Goal: Information Seeking & Learning: Find specific fact

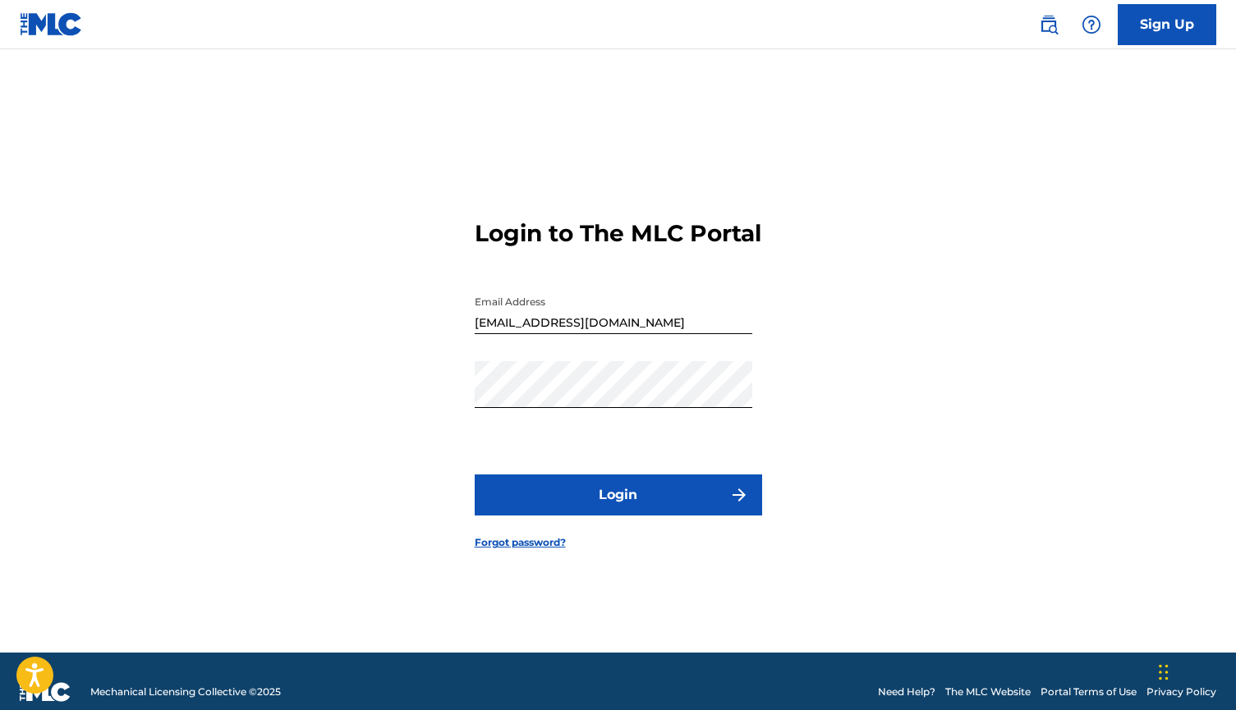
click at [628, 499] on button "Login" at bounding box center [618, 495] width 287 height 41
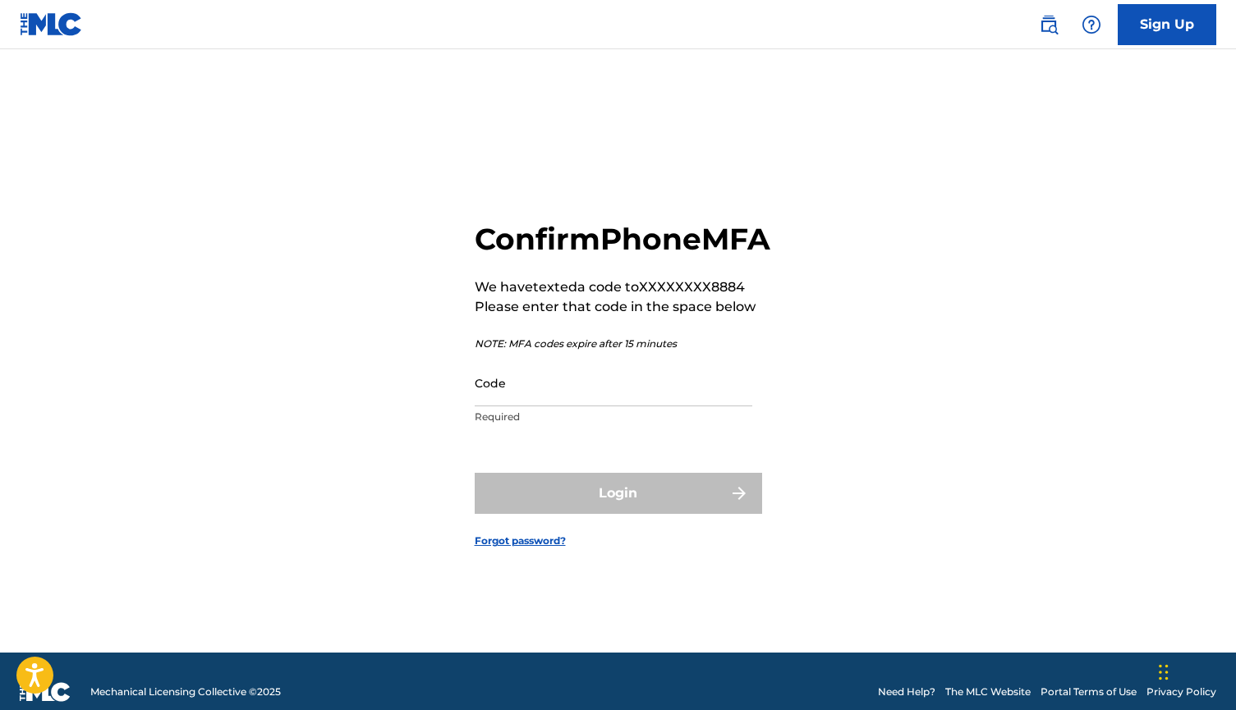
click at [592, 395] on input "Code" at bounding box center [613, 383] width 277 height 47
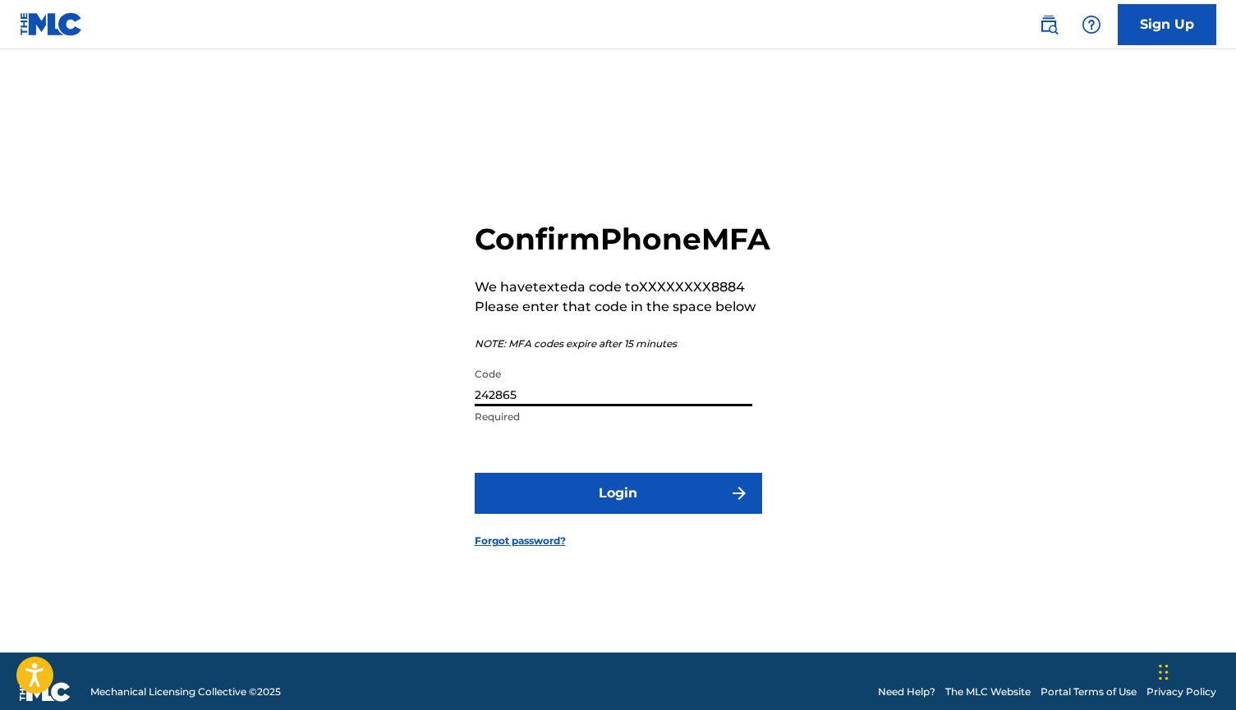
type input "242865"
click at [579, 502] on button "Login" at bounding box center [618, 493] width 287 height 41
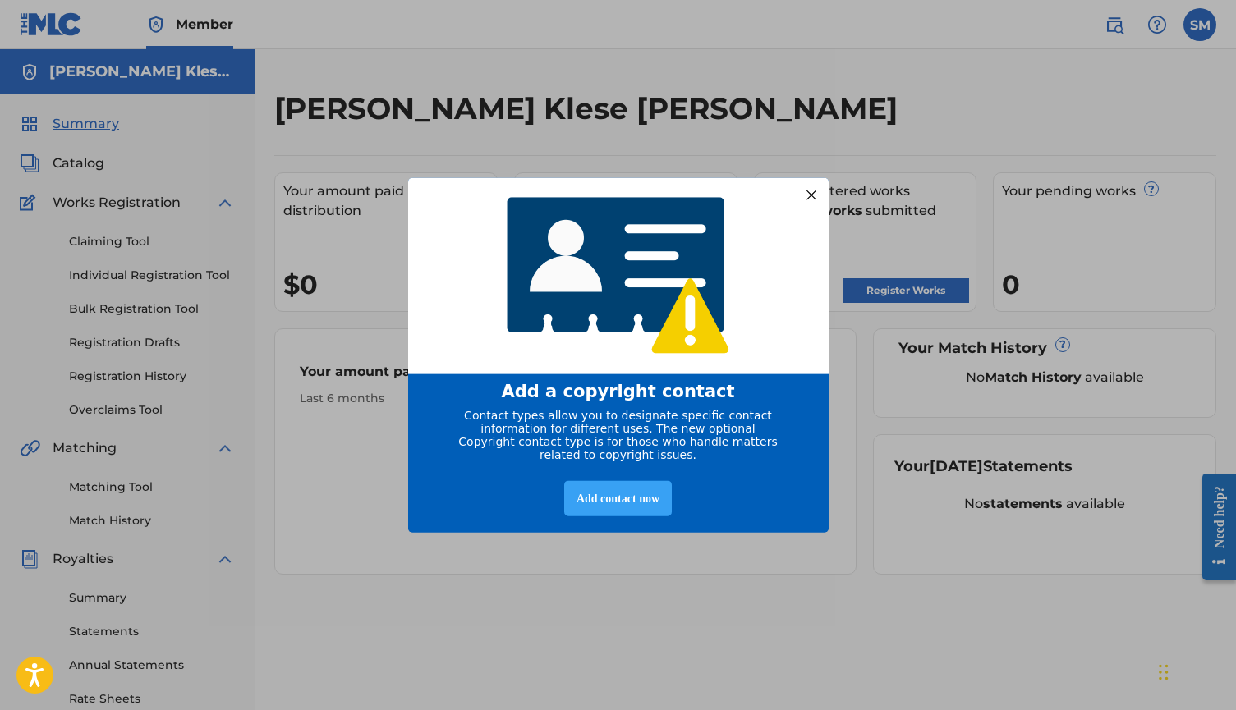
click at [631, 510] on div "Add contact now" at bounding box center [618, 498] width 108 height 35
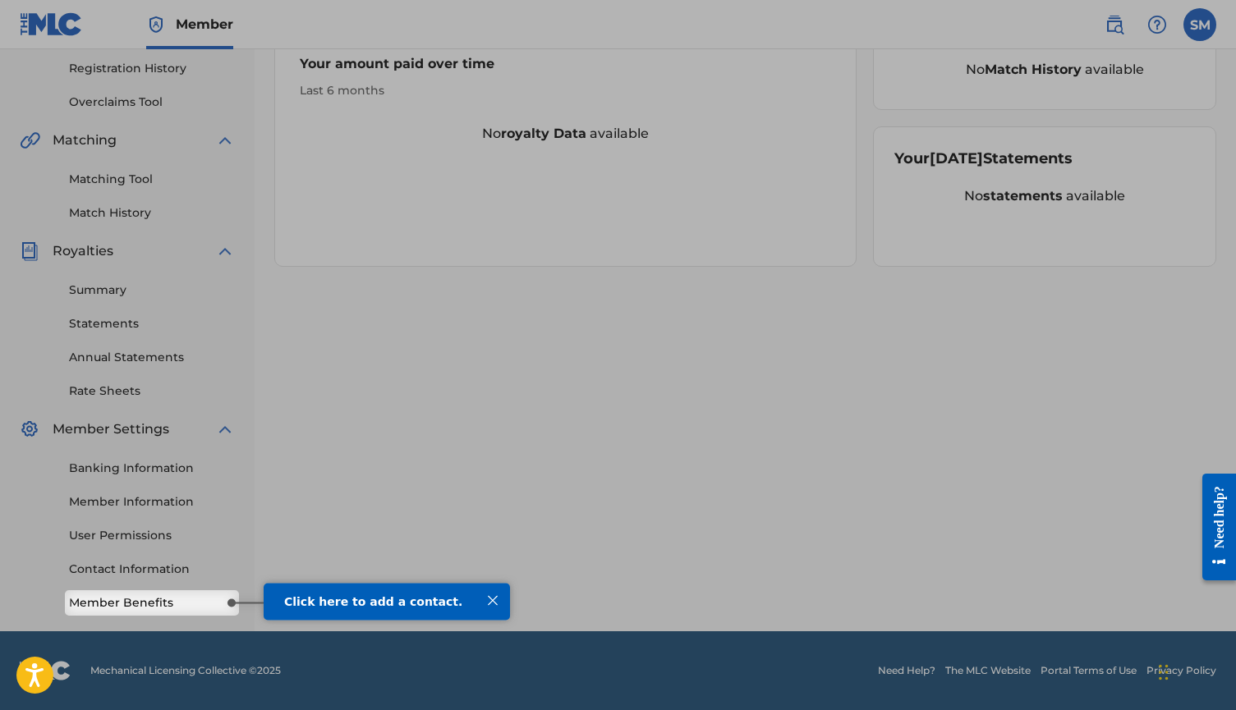
click at [366, 603] on span "Click here to add a contact." at bounding box center [373, 600] width 178 height 13
click at [378, 604] on span "Click here to add a contact." at bounding box center [373, 600] width 178 height 13
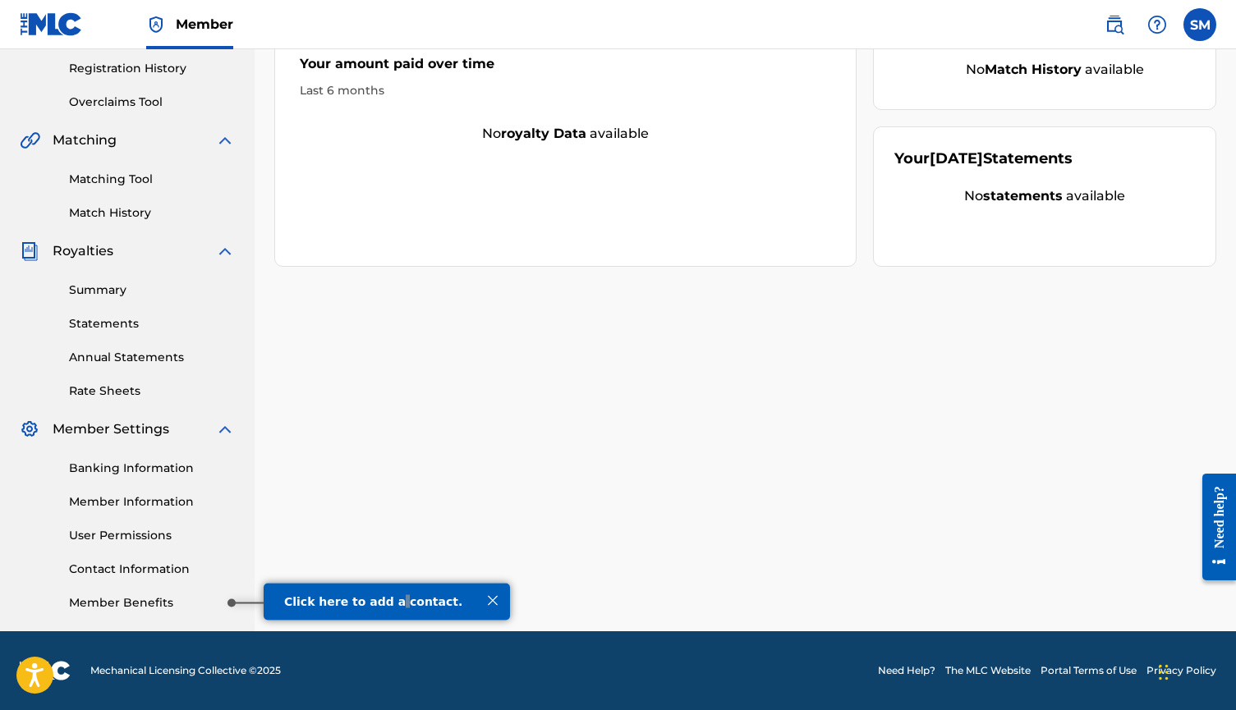
click at [147, 611] on link "Member Benefits" at bounding box center [152, 602] width 166 height 17
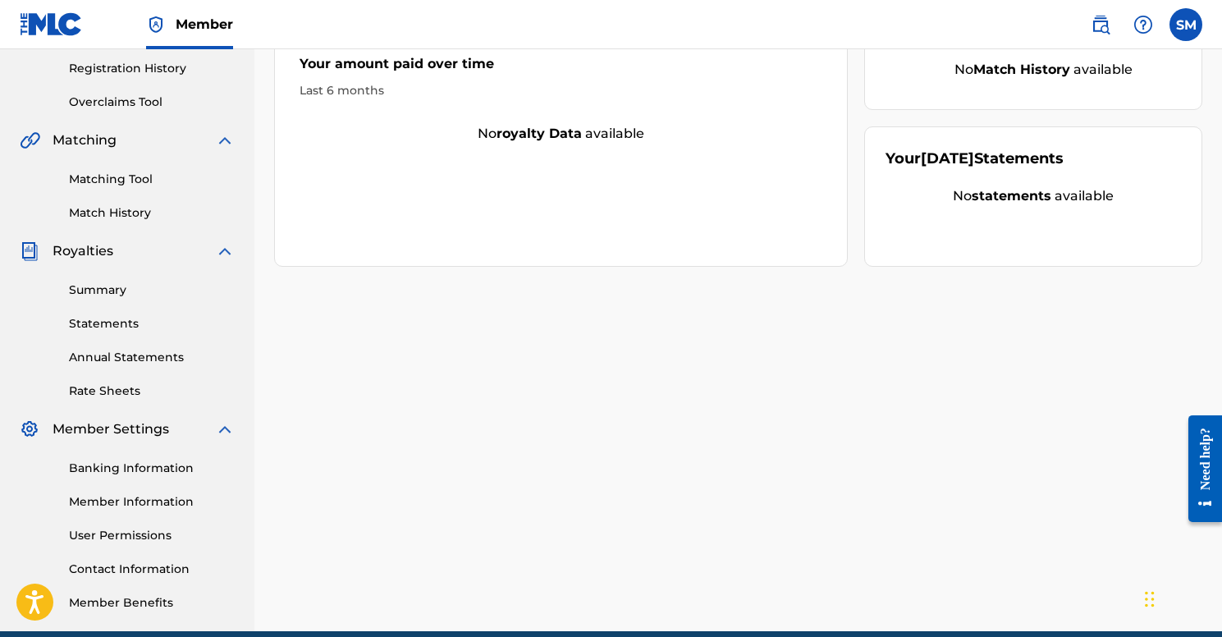
click at [94, 296] on link "Summary" at bounding box center [152, 290] width 166 height 17
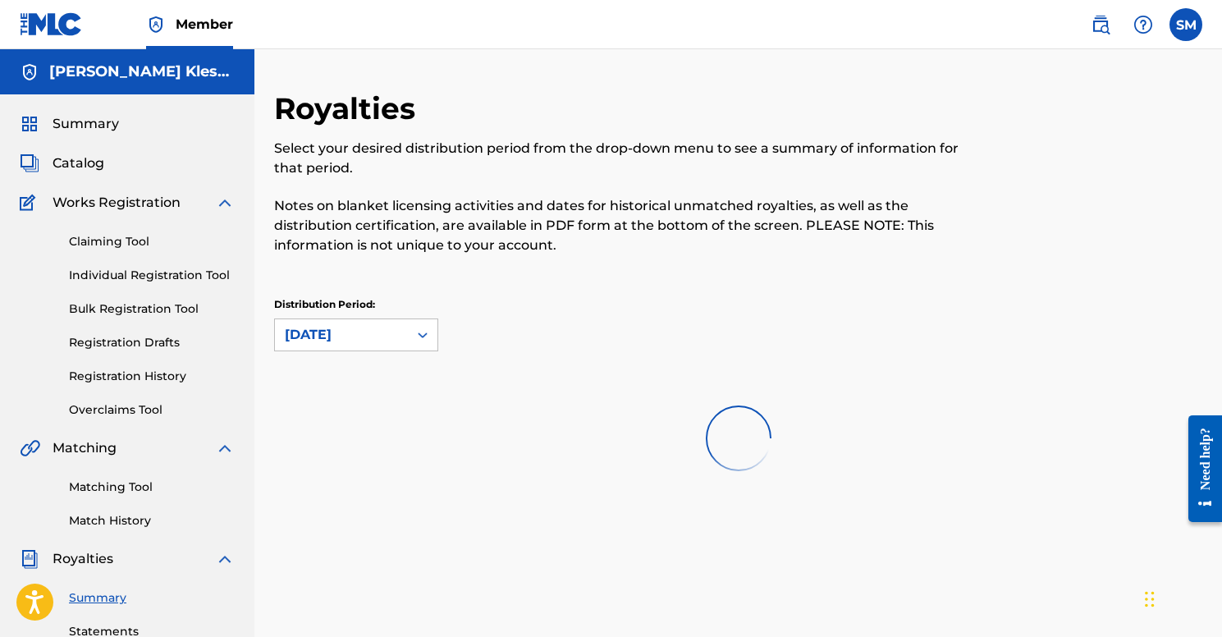
click at [1096, 25] on img at bounding box center [1101, 25] width 20 height 20
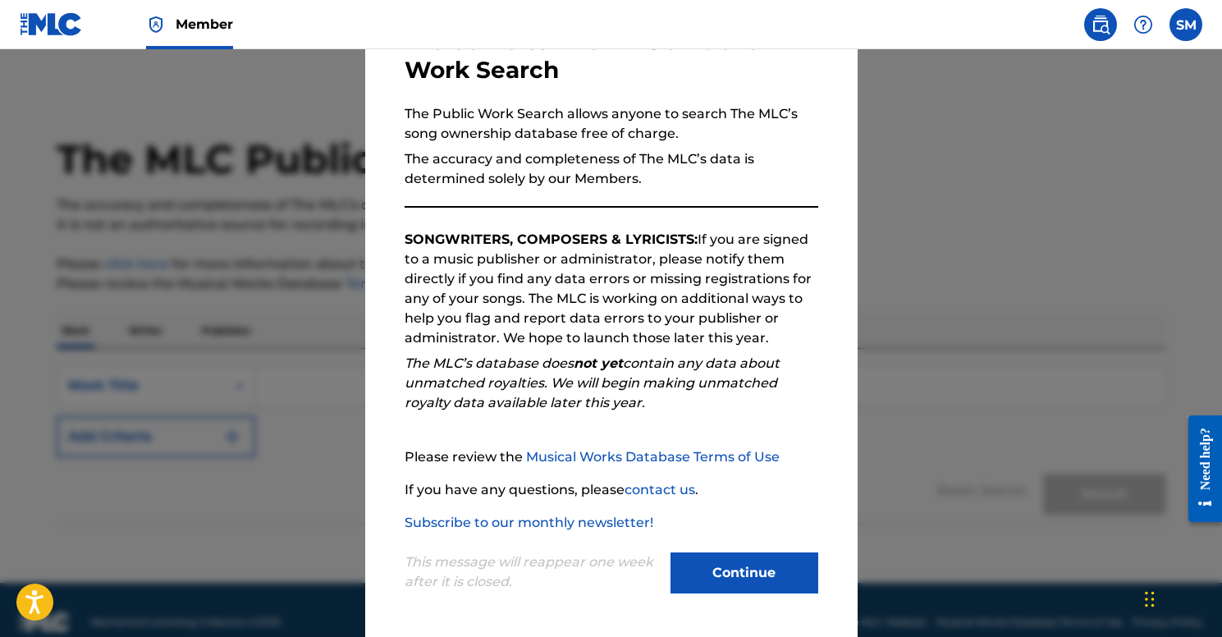
scroll to position [114, 0]
click at [717, 566] on button "Continue" at bounding box center [745, 573] width 148 height 41
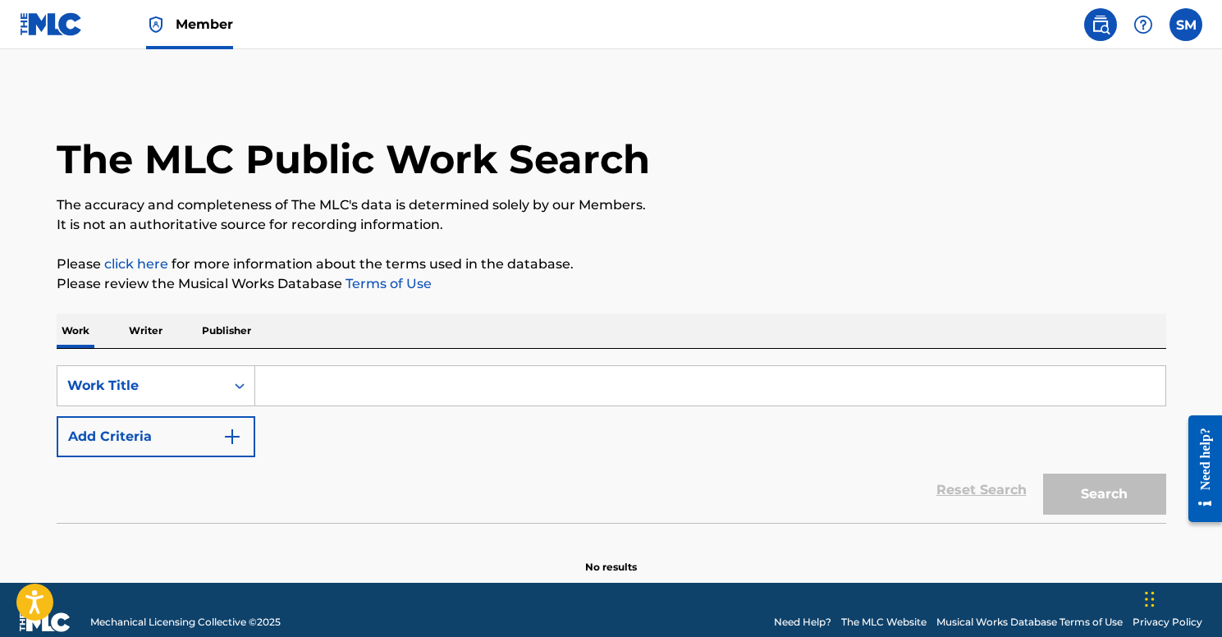
click at [343, 375] on input "Search Form" at bounding box center [710, 385] width 910 height 39
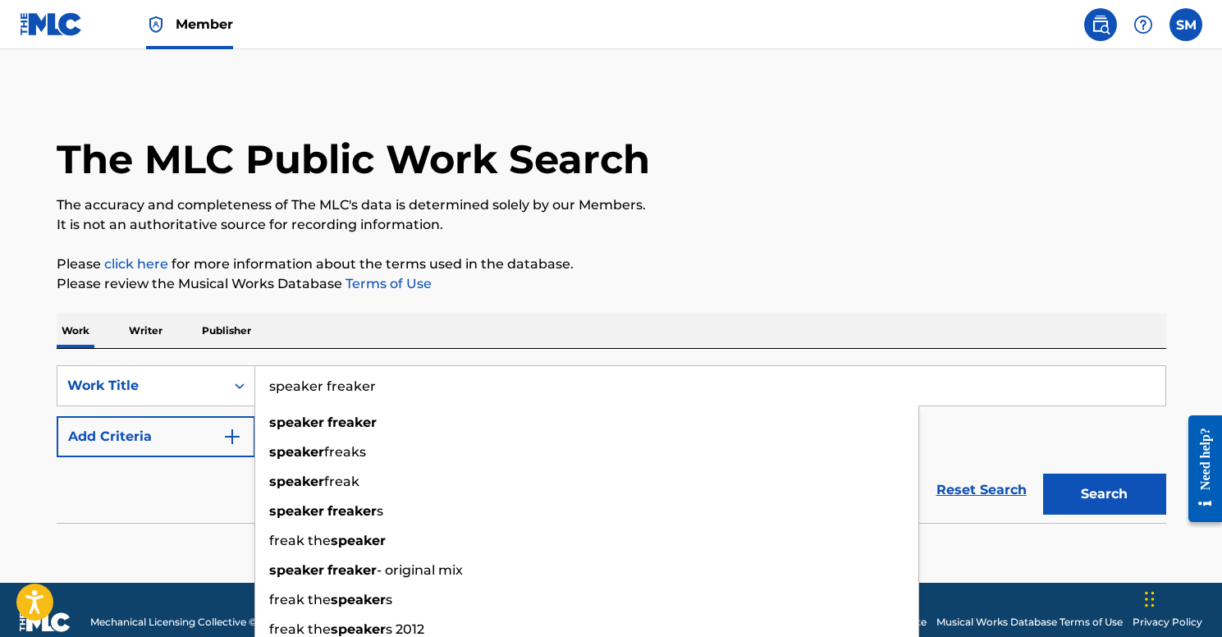
type input "speaker freaker"
click at [1104, 494] on button "Search" at bounding box center [1104, 494] width 123 height 41
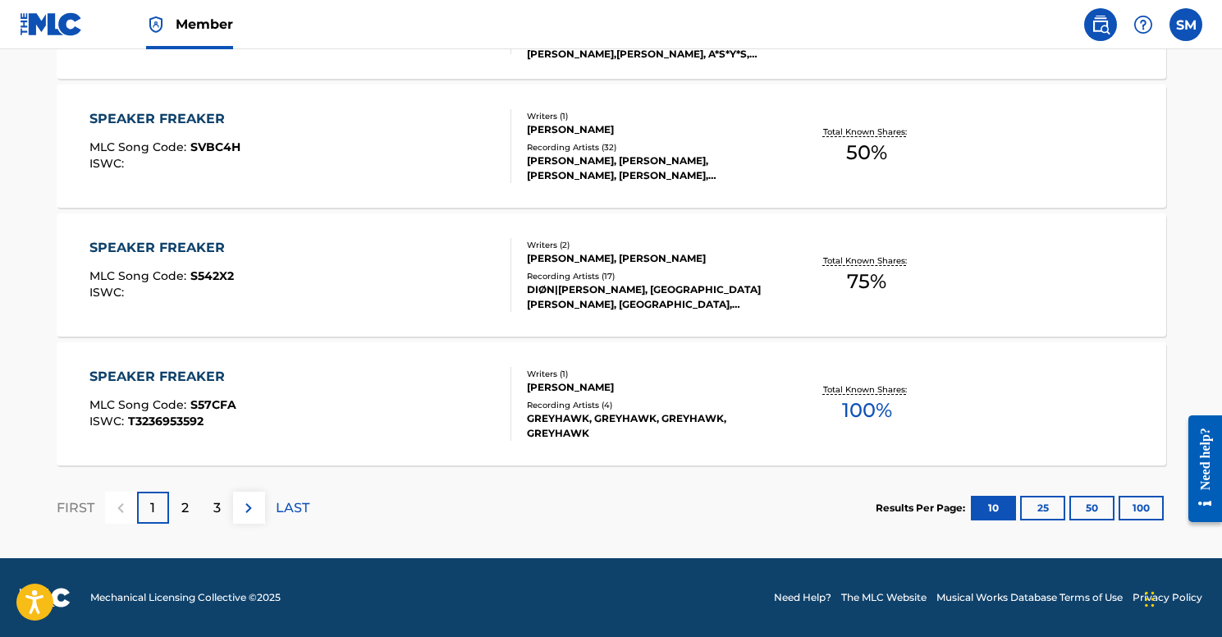
scroll to position [1373, 0]
click at [355, 268] on div "SPEAKER FREAKER MLC Song Code : S542X2 ISWC :" at bounding box center [300, 275] width 422 height 74
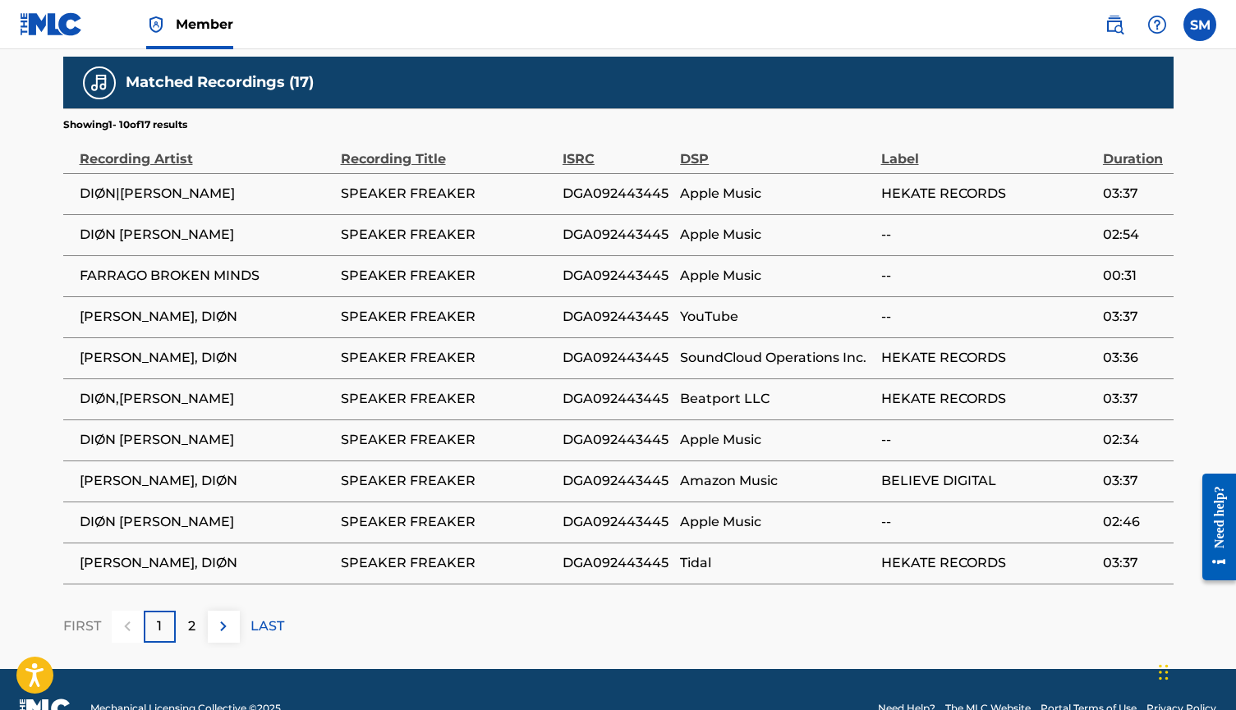
scroll to position [1660, 0]
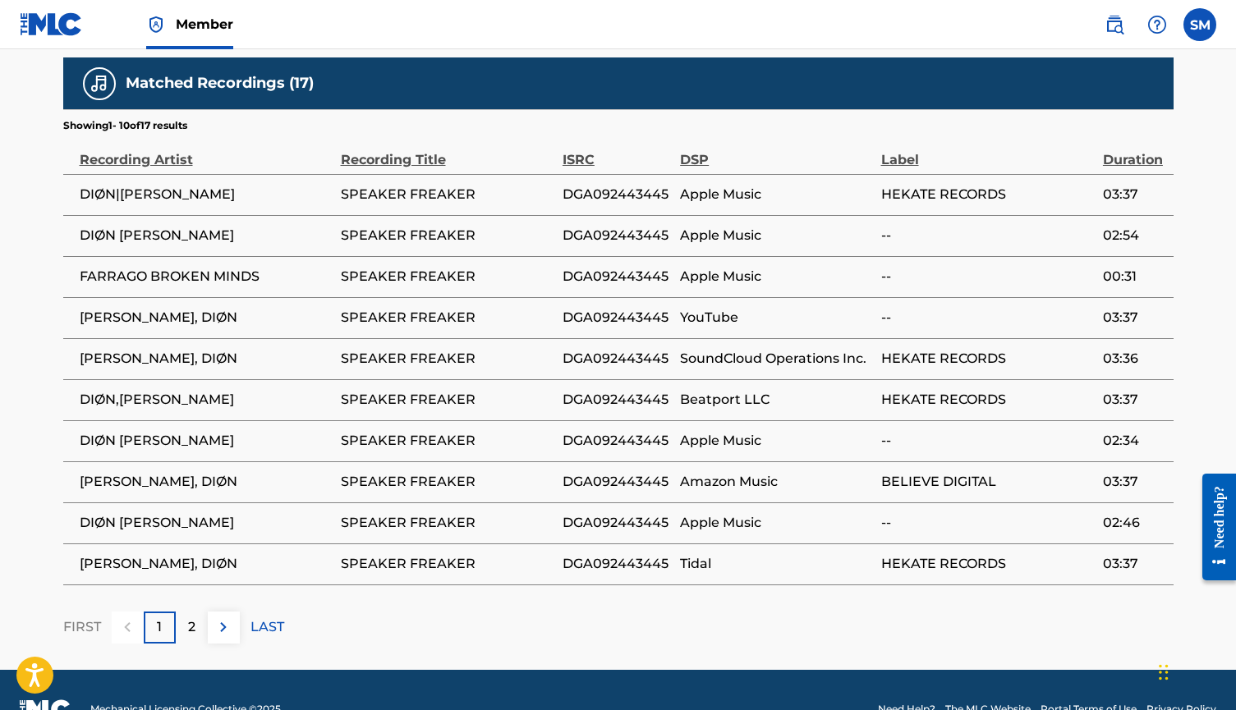
click at [201, 612] on div "2" at bounding box center [192, 628] width 32 height 32
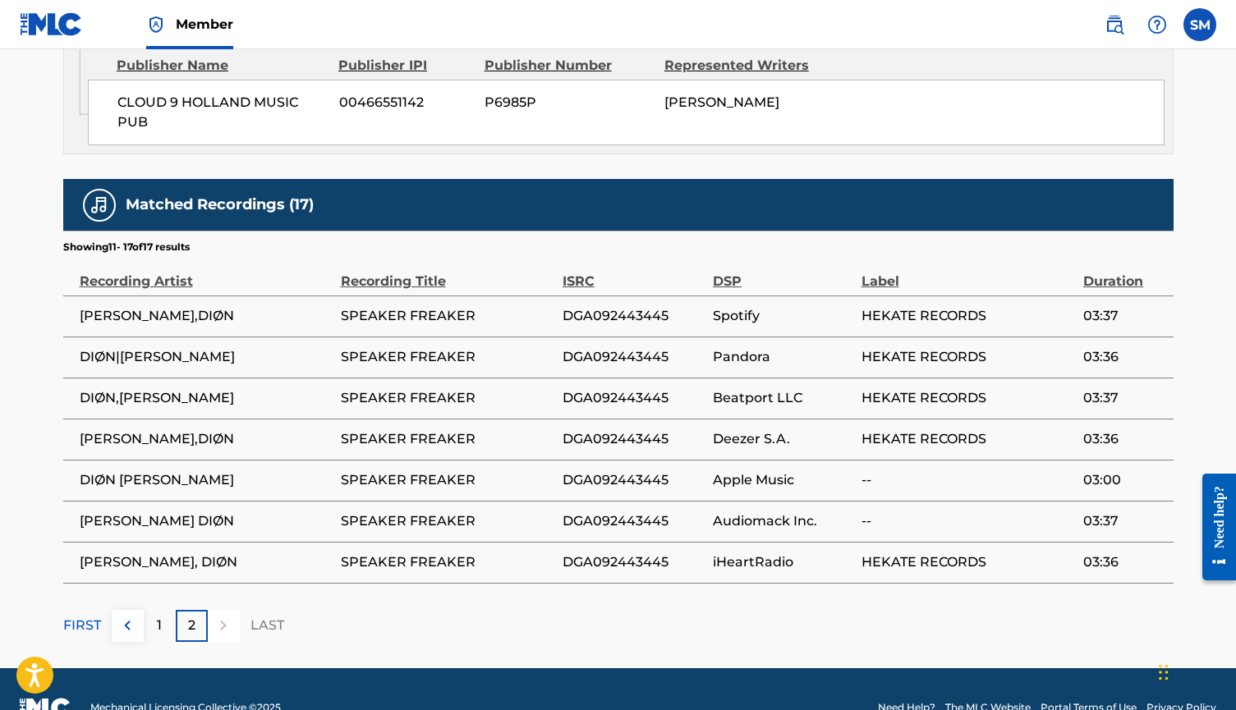
scroll to position [1537, 0]
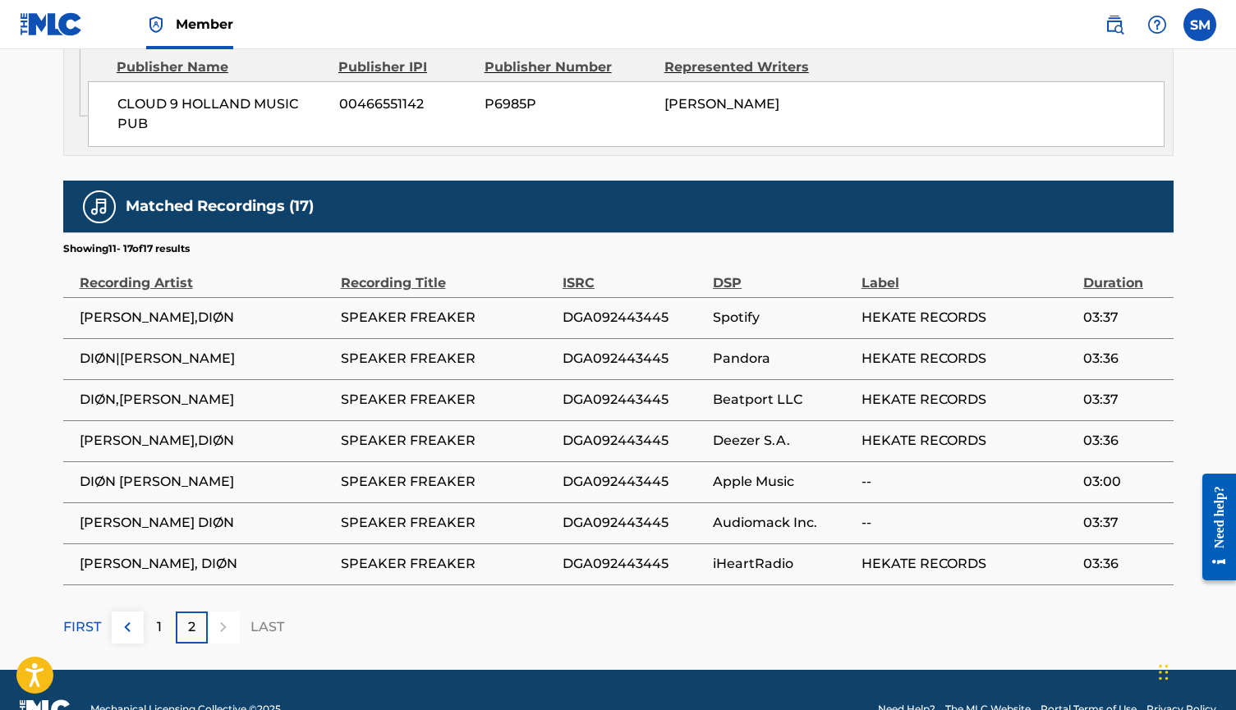
click at [159, 617] on p "1" at bounding box center [159, 627] width 5 height 20
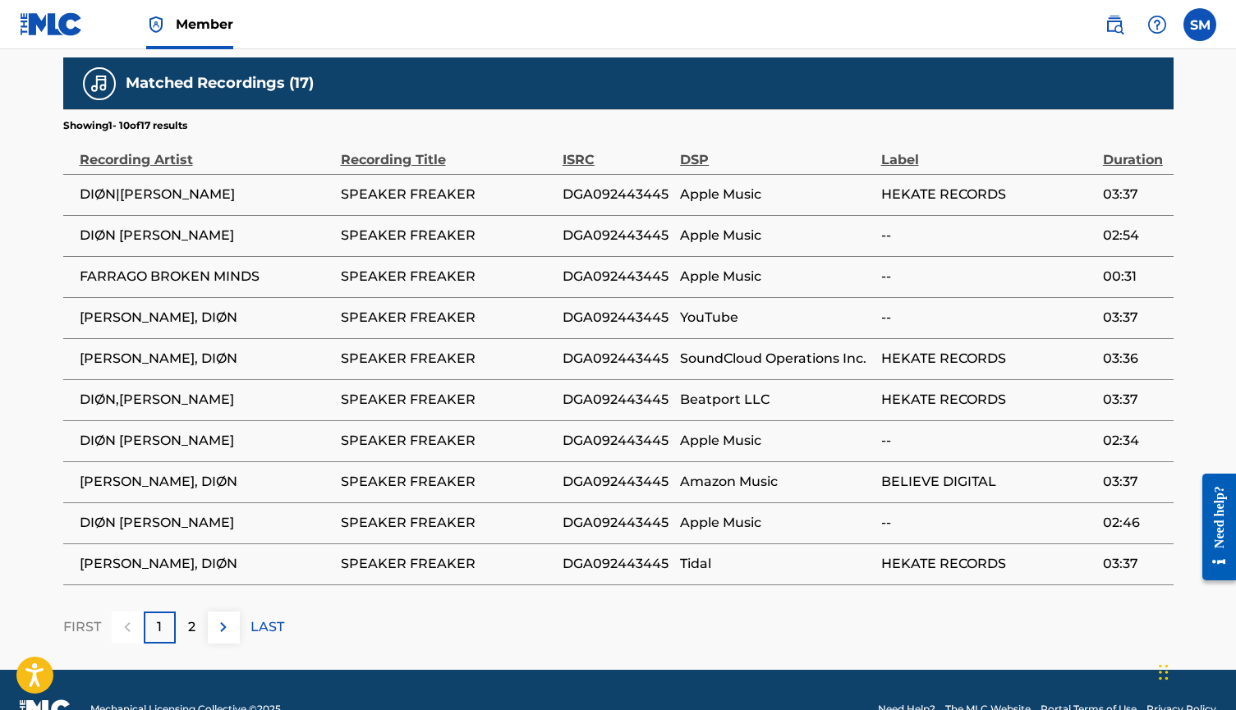
click at [190, 617] on p "2" at bounding box center [191, 627] width 7 height 20
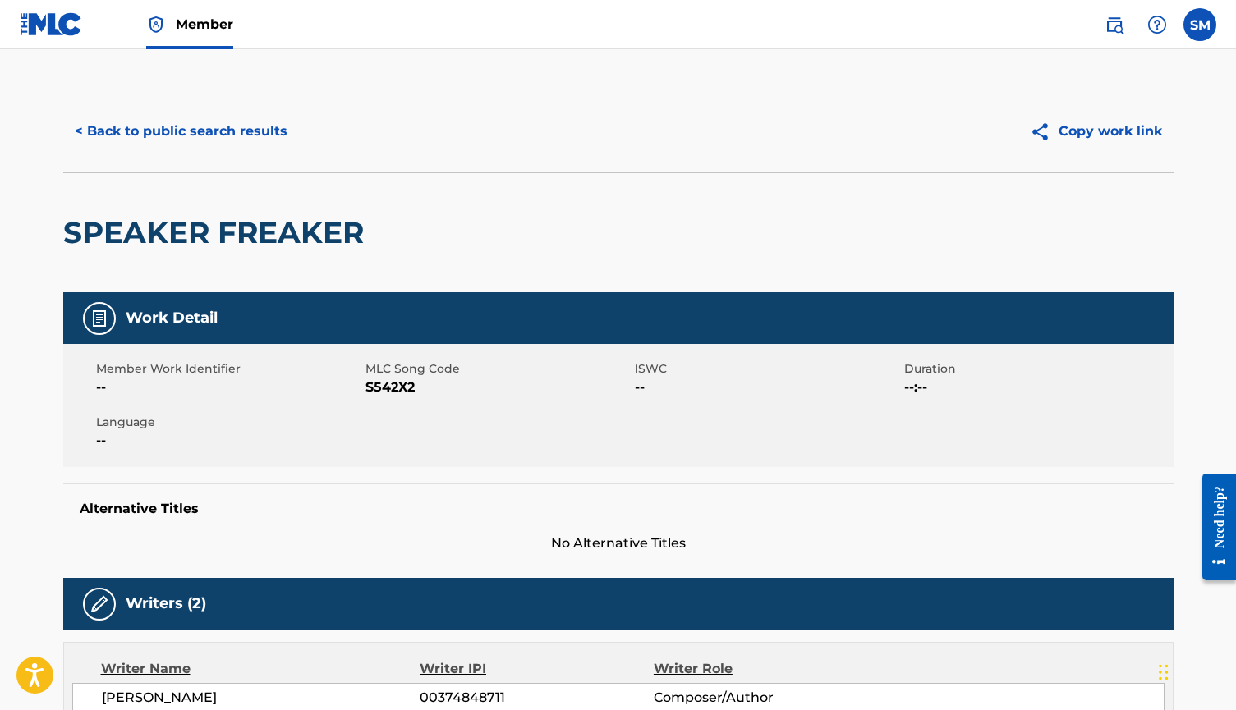
scroll to position [0, 0]
